Goal: Find contact information: Obtain details needed to contact an individual or organization

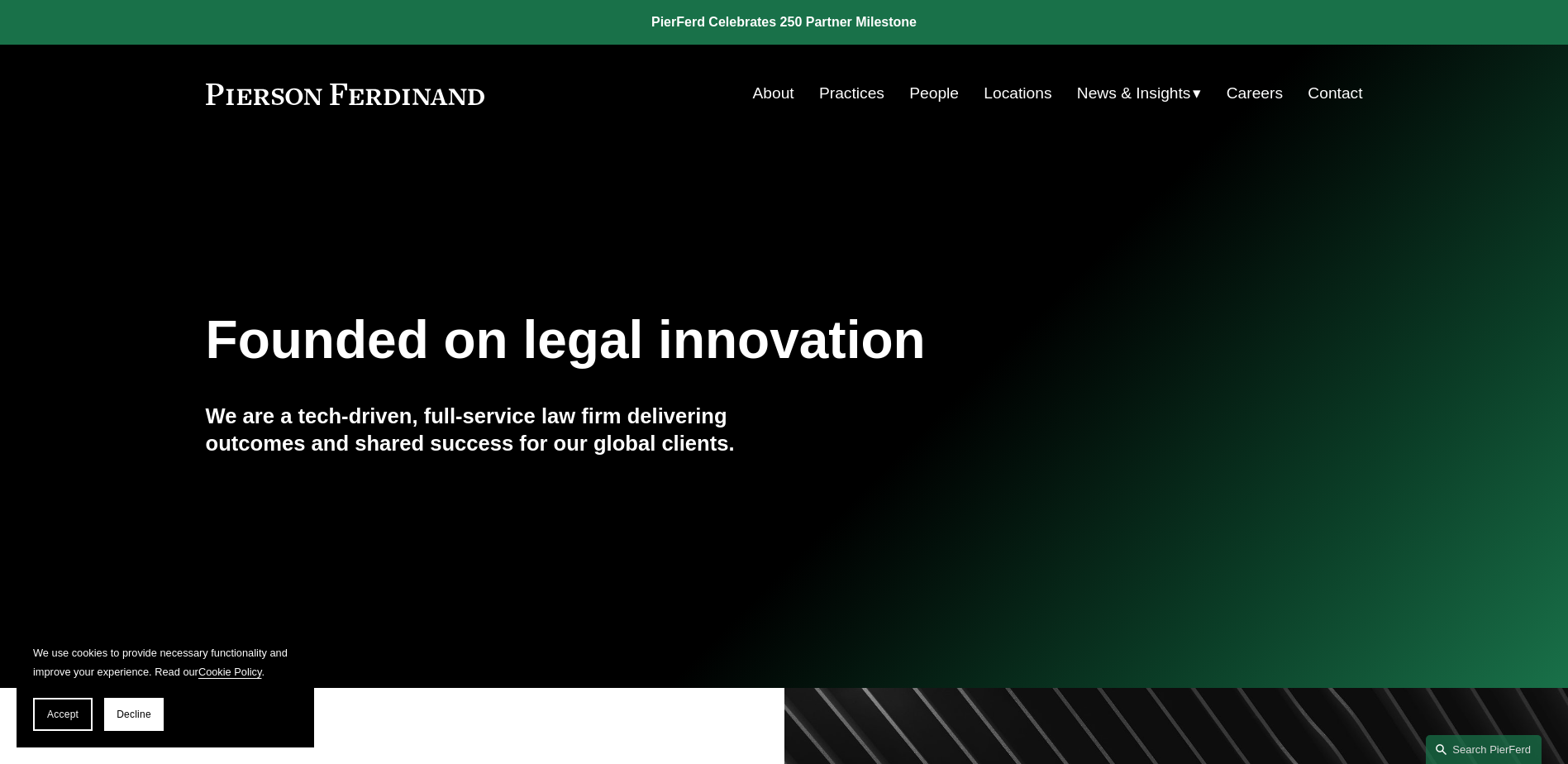
click at [924, 91] on link "People" at bounding box center [934, 93] width 50 height 32
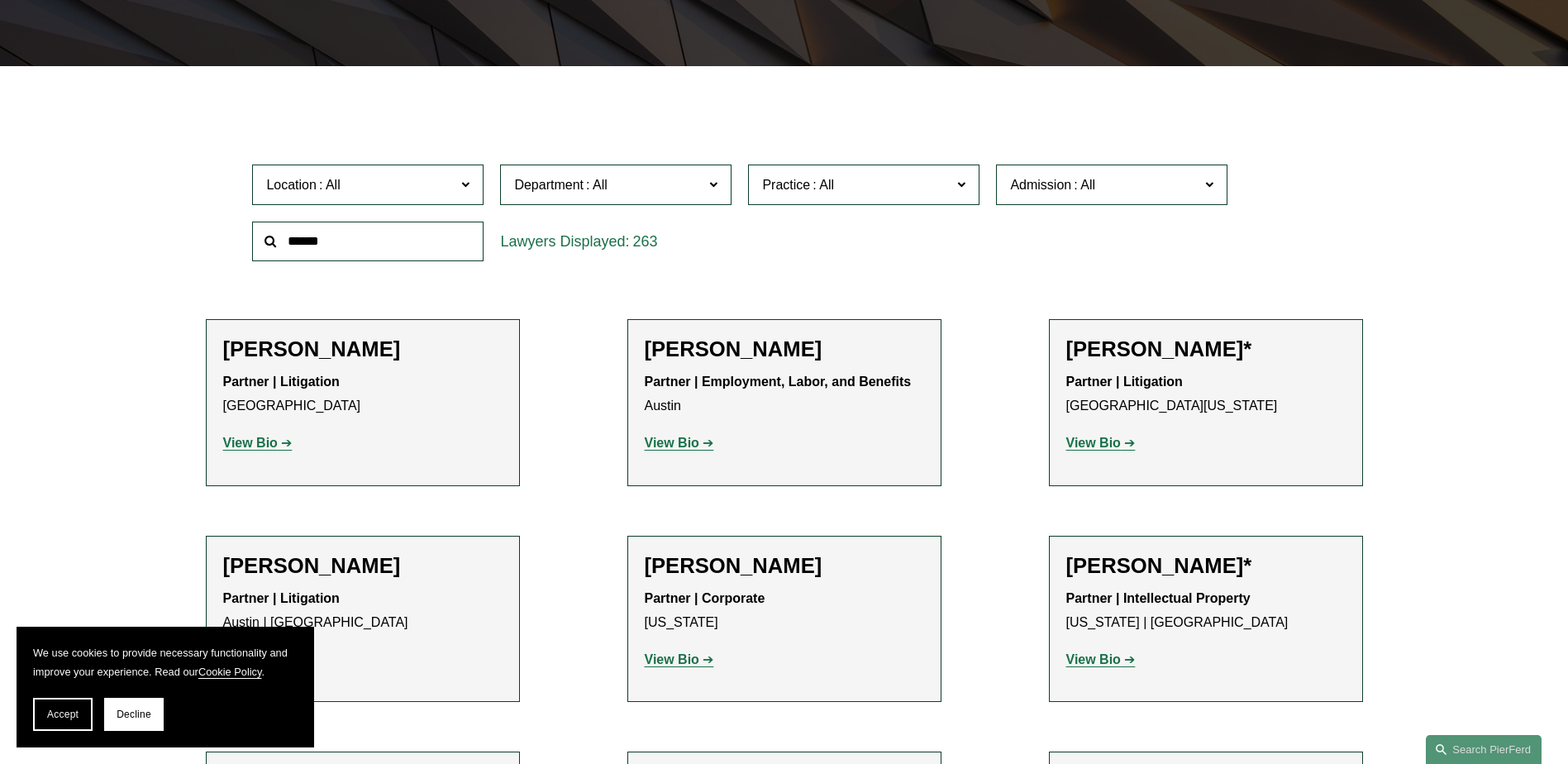
scroll to position [496, 0]
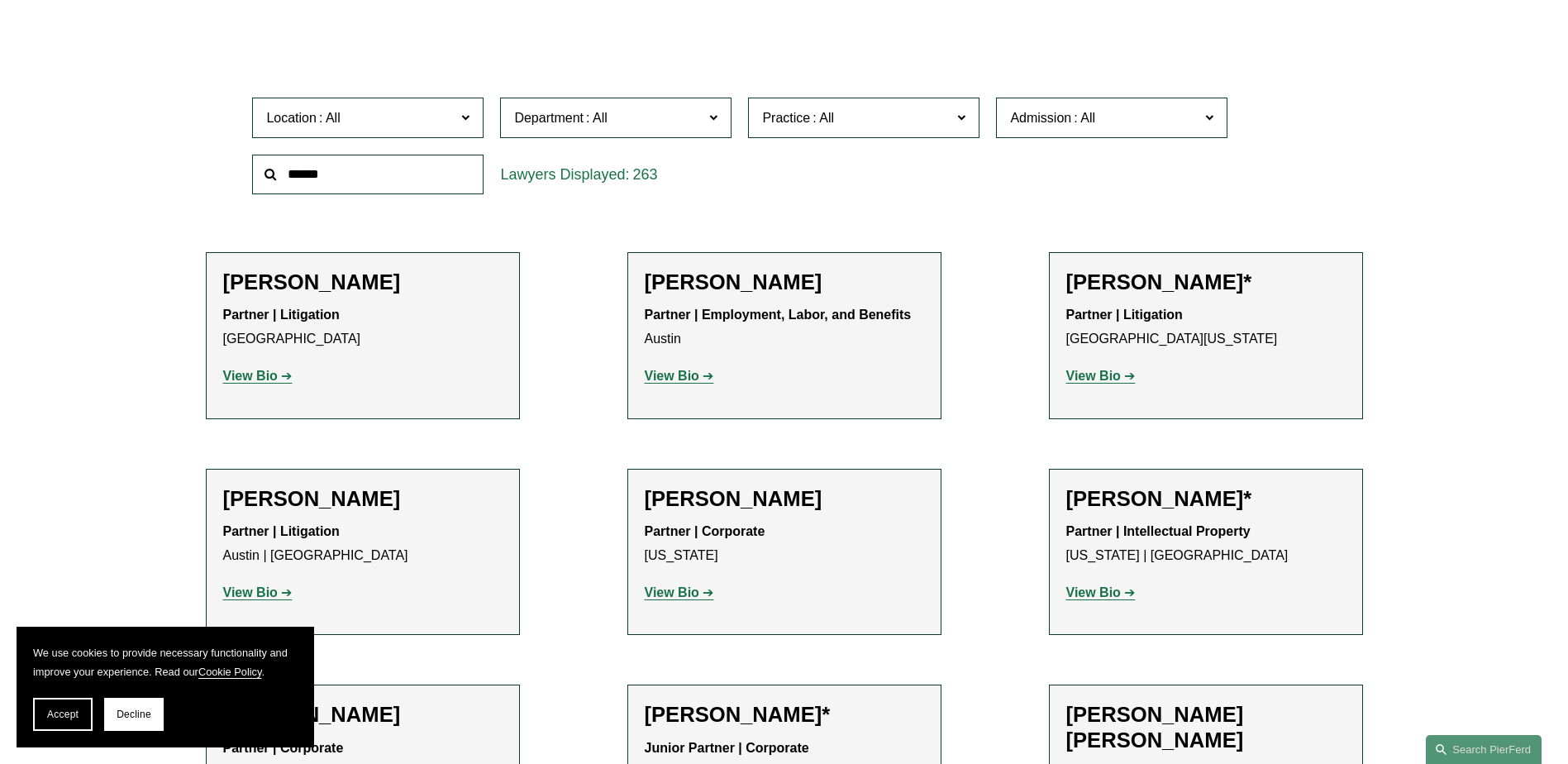
click at [1108, 371] on strong "View Bio" at bounding box center [1093, 376] width 54 height 14
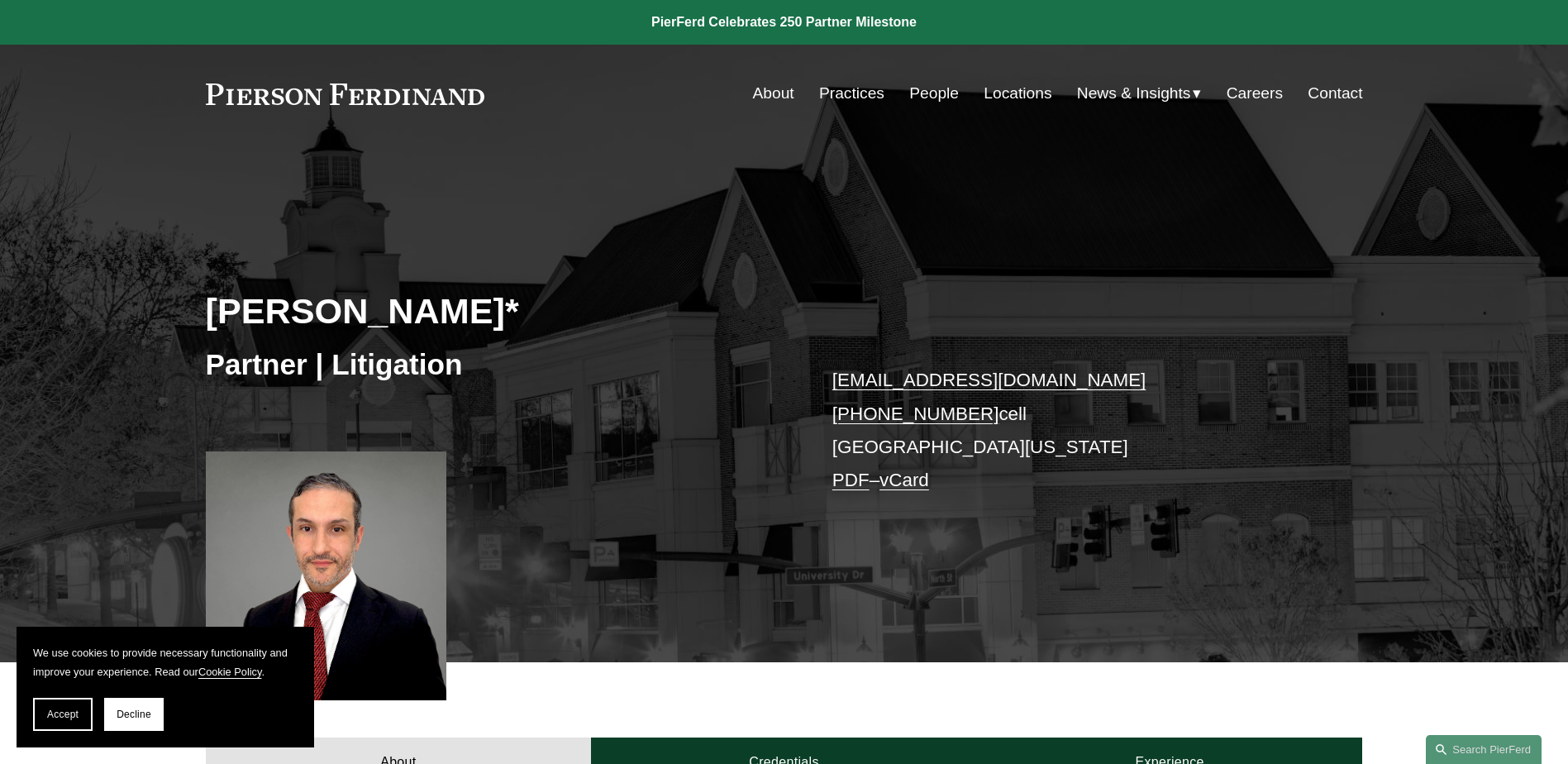
drag, startPoint x: 828, startPoint y: 418, endPoint x: 970, endPoint y: 412, distance: 142.1
click at [970, 412] on div "[PERSON_NAME]* Partner | Litigation [EMAIL_ADDRESS][DOMAIN_NAME] [PHONE_NUMBER]…" at bounding box center [784, 426] width 1568 height 473
copy link "[PHONE_NUMBER]"
click at [814, 380] on div "[PERSON_NAME]* Partner | Litigation [EMAIL_ADDRESS][DOMAIN_NAME] [PHONE_NUMBER]…" at bounding box center [784, 426] width 1568 height 473
click at [946, 307] on div "Kamel Aitelaj* Partner | Litigation kamel.aitelaj@pierferd.com +1.301.775.3657 …" at bounding box center [784, 426] width 1568 height 473
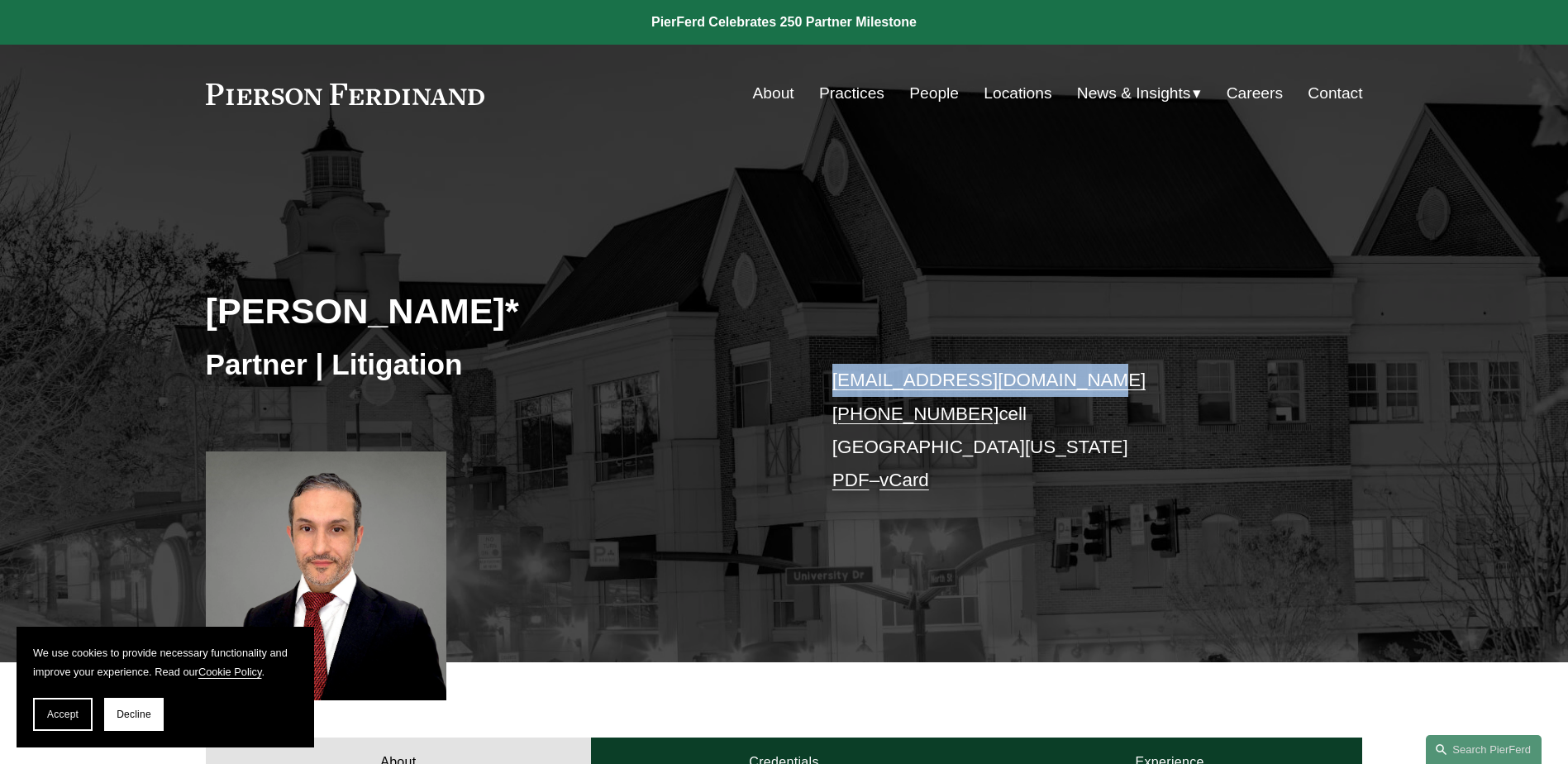
drag, startPoint x: 822, startPoint y: 385, endPoint x: 1073, endPoint y: 358, distance: 252.4
click at [1073, 358] on div "Kamel Aitelaj* Partner | Litigation kamel.aitelaj@pierferd.com +1.301.775.3657 …" at bounding box center [784, 426] width 1568 height 473
copy link "kamel.aitelaj@pierferd.com"
